Goal: Navigation & Orientation: Go to known website

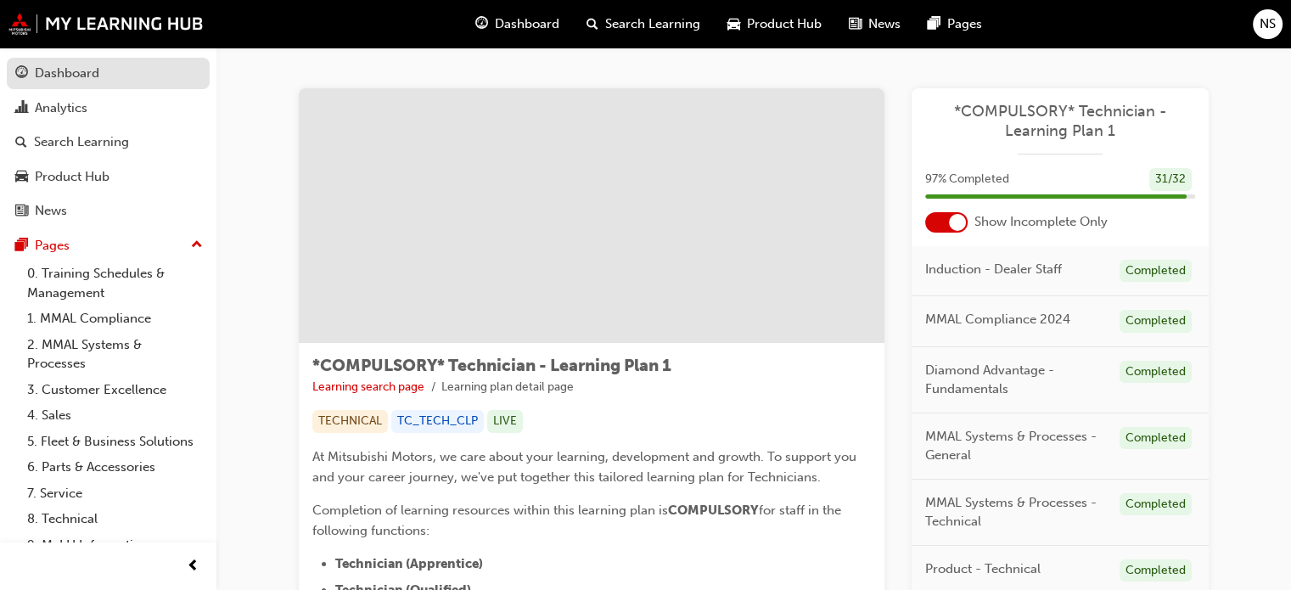
click at [54, 76] on div "Dashboard" at bounding box center [67, 74] width 65 height 20
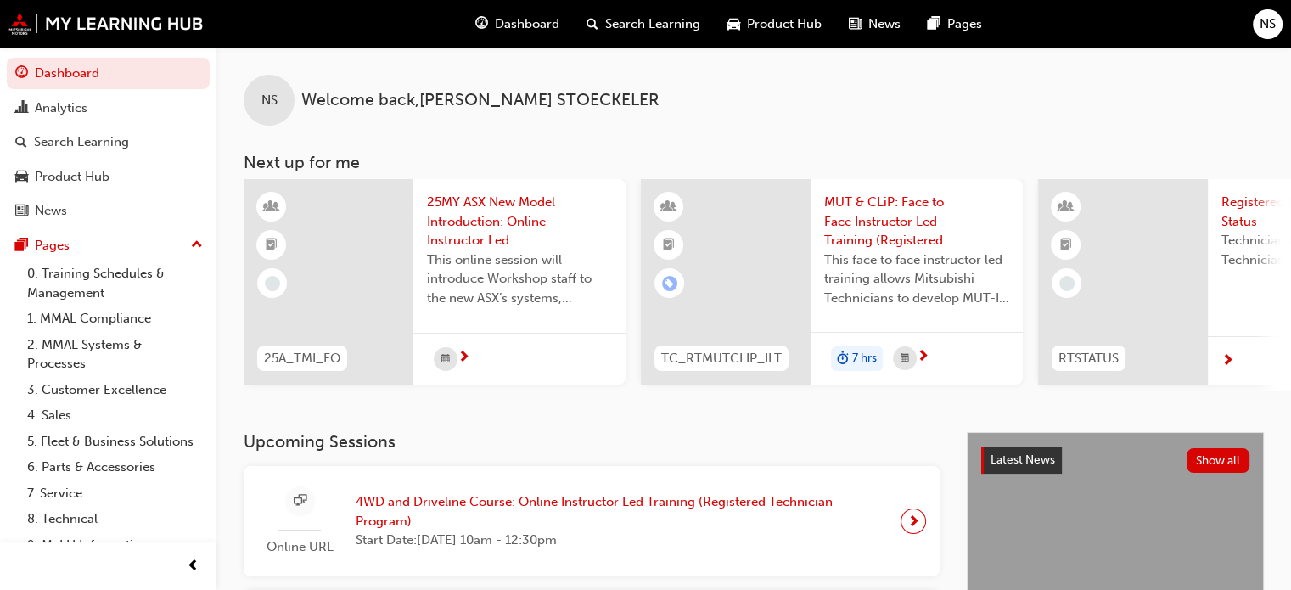
click at [1255, 24] on div "NS" at bounding box center [1268, 24] width 30 height 30
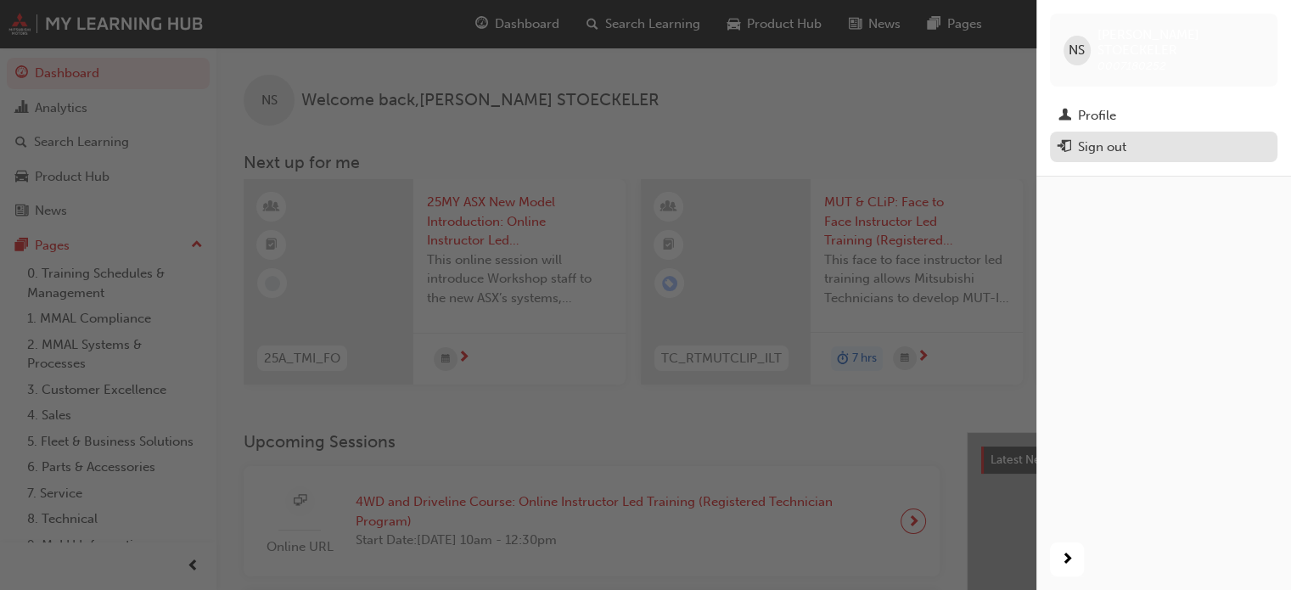
click at [1107, 138] on div "Sign out" at bounding box center [1102, 148] width 48 height 20
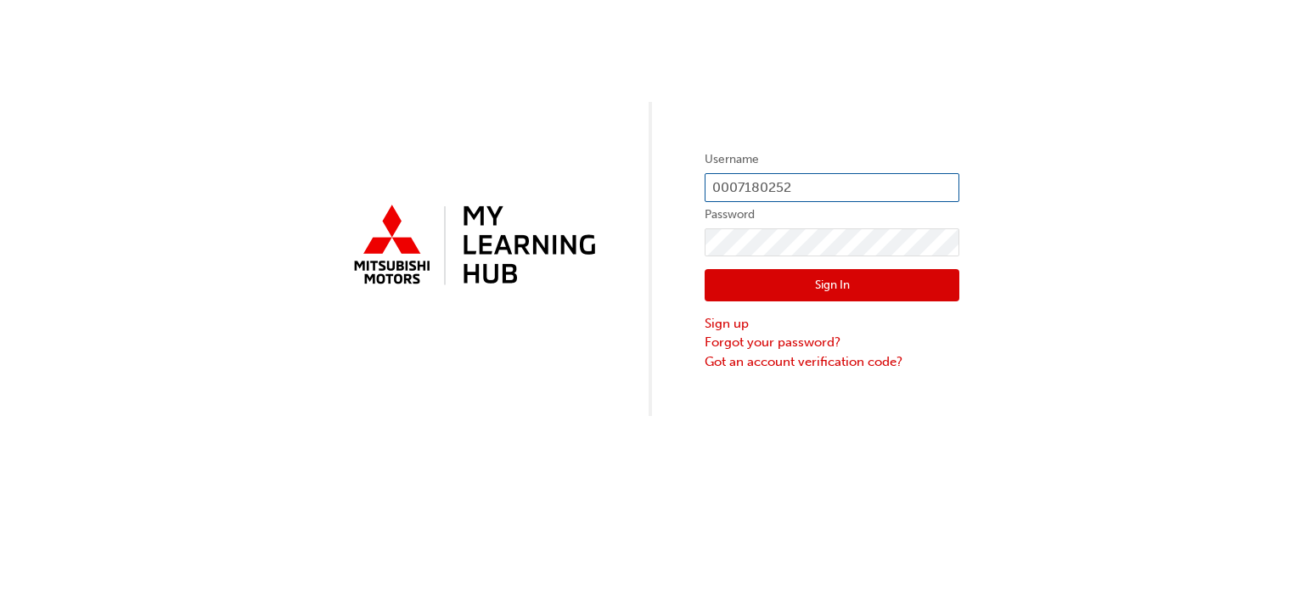
click at [776, 183] on input "0007180252" at bounding box center [832, 187] width 255 height 29
type input "anthony@turnbullmotors.com.au"
click at [832, 287] on button "Sign In" at bounding box center [832, 285] width 255 height 32
